Goal: Book appointment/travel/reservation

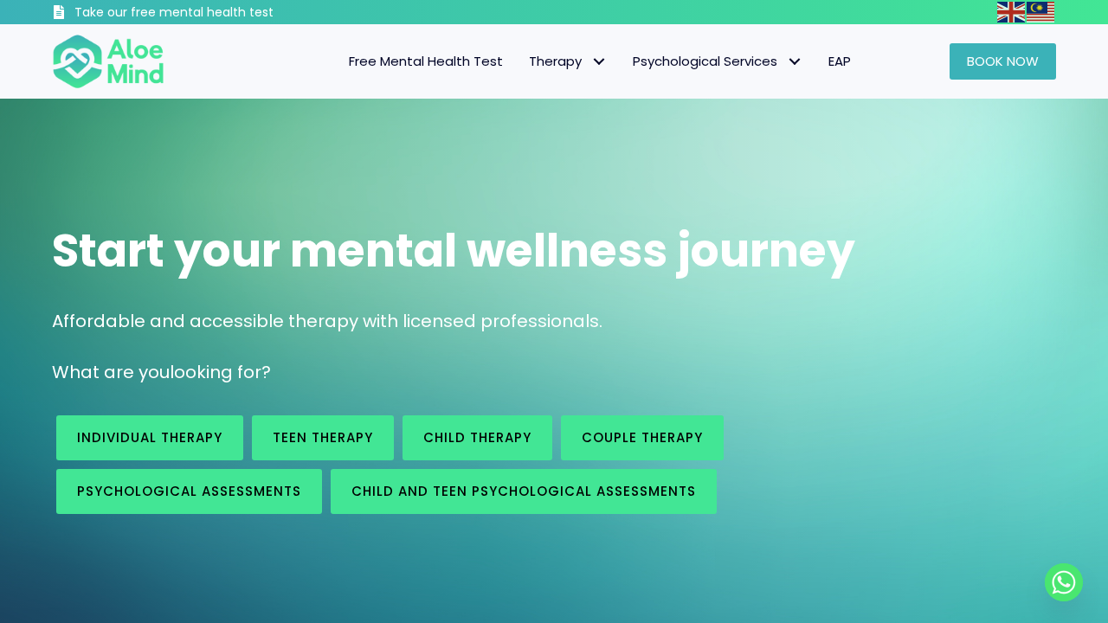
click at [976, 74] on link "Book Now" at bounding box center [1003, 61] width 106 height 36
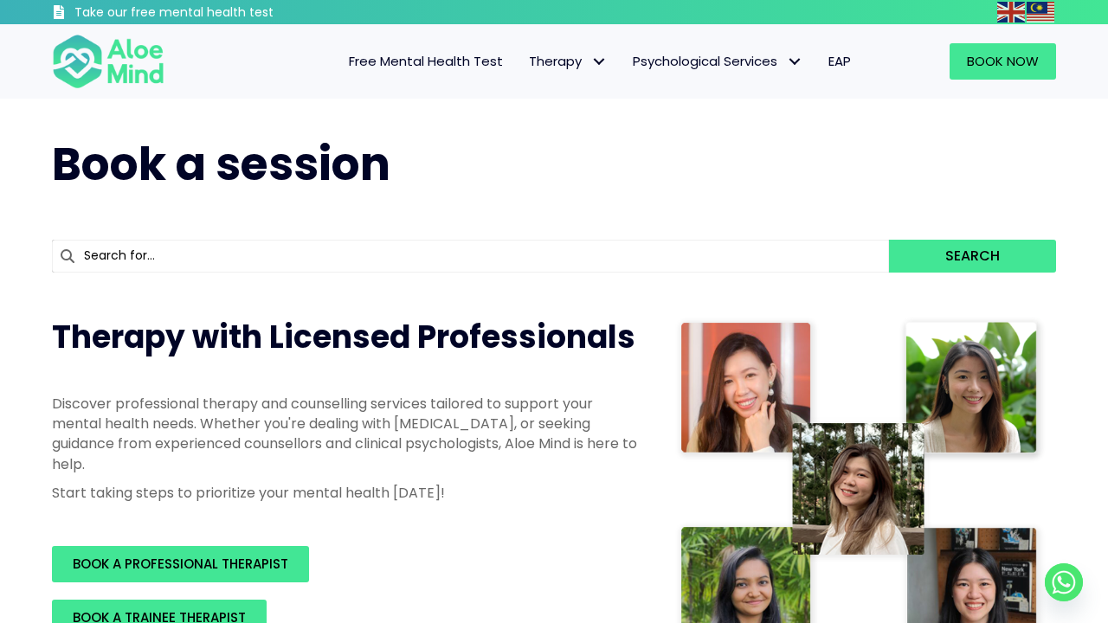
click at [465, 263] on input "text" at bounding box center [470, 256] width 837 height 33
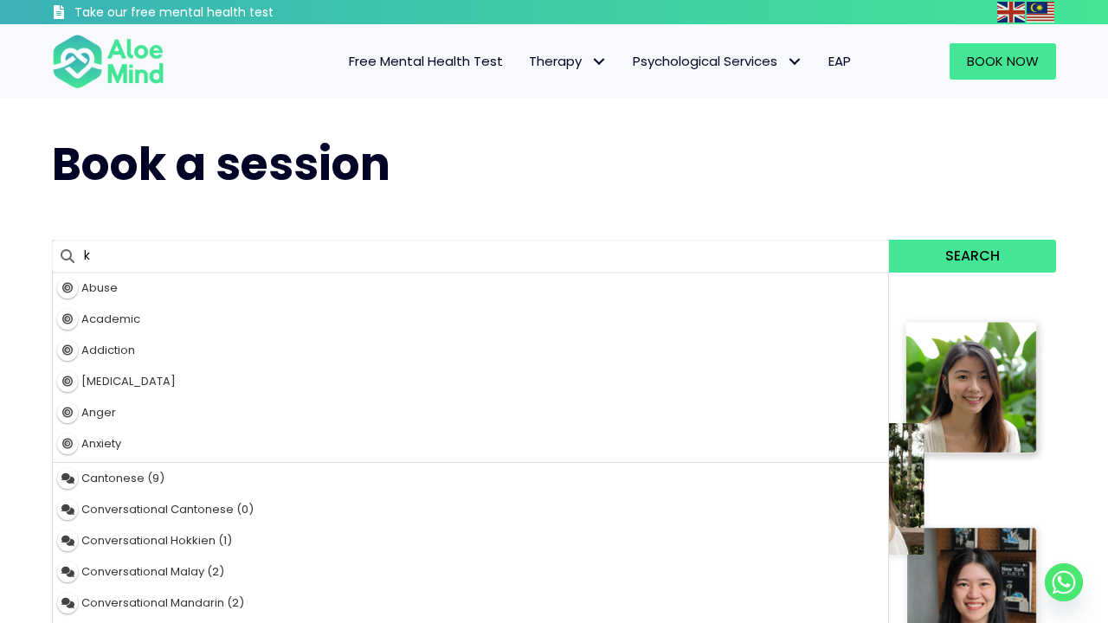
type input "ka"
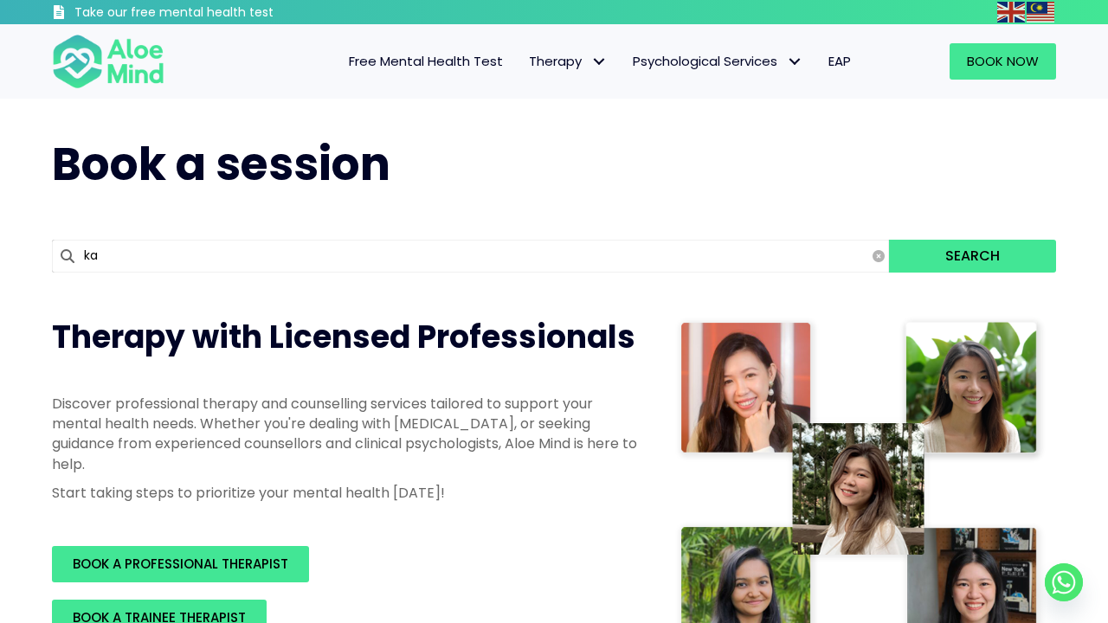
type input "kah Mun"
type input "kah"
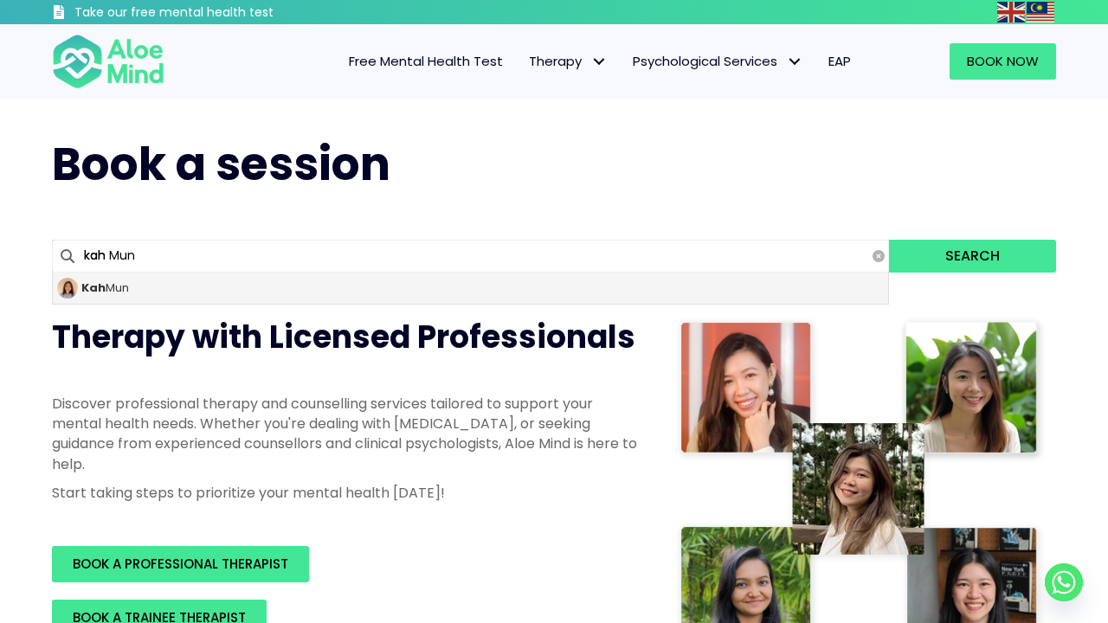
click at [283, 300] on div "Kah Mun" at bounding box center [470, 288] width 835 height 31
type input "Kah Mun"
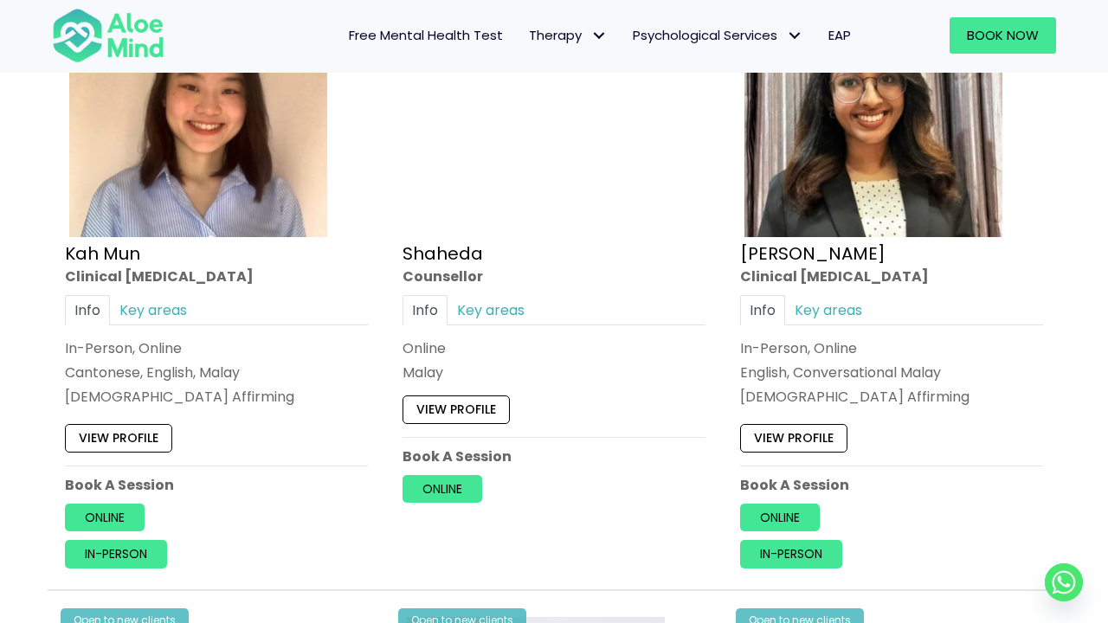
scroll to position [1009, 0]
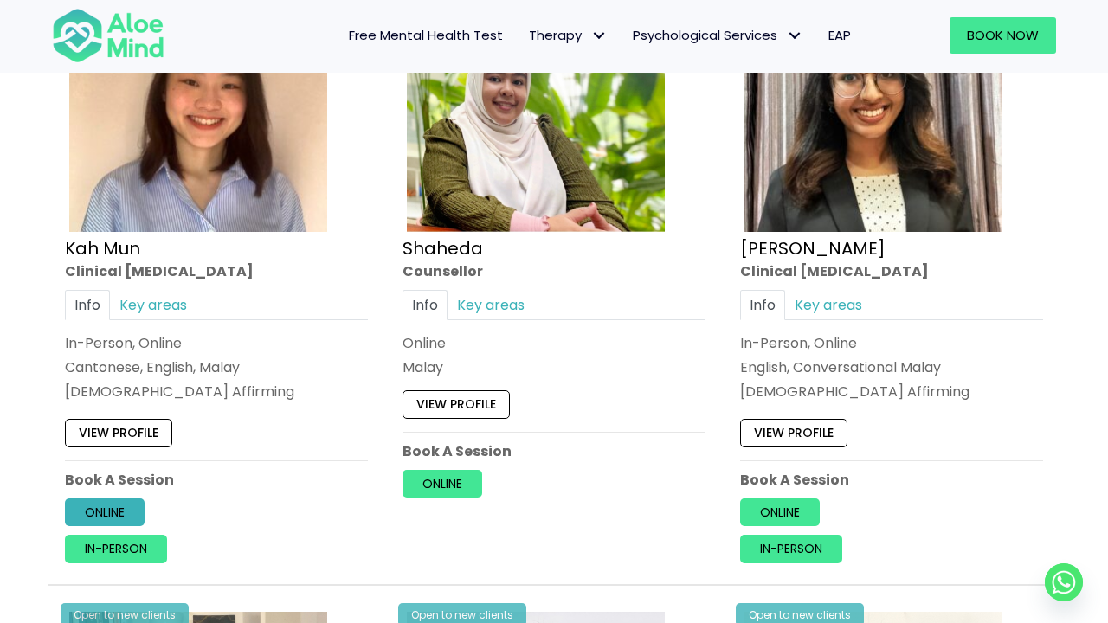
click at [129, 511] on link "Online" at bounding box center [105, 513] width 80 height 28
